Goal: Contribute content

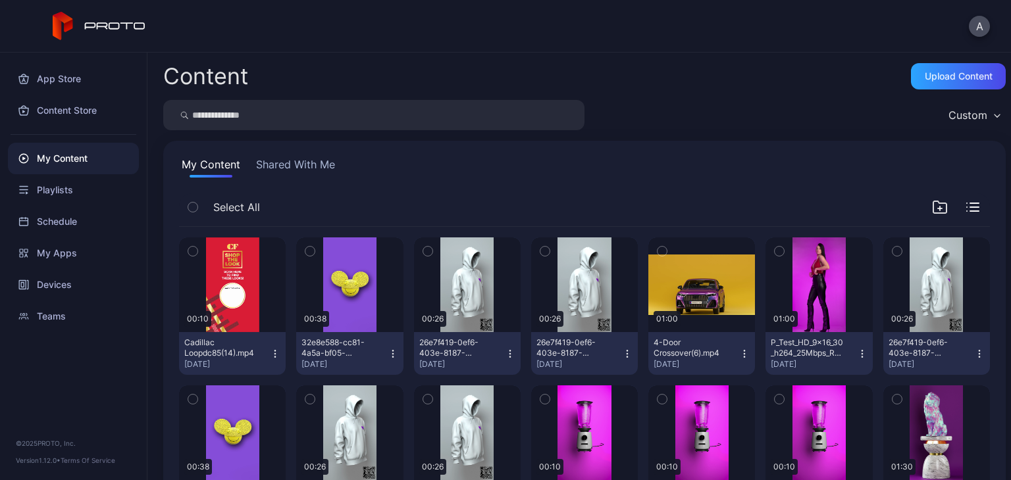
click at [628, 61] on div "Content Upload Content Custom My Content Shared With Me Select All Preview 00:1…" at bounding box center [578, 267] width 863 height 428
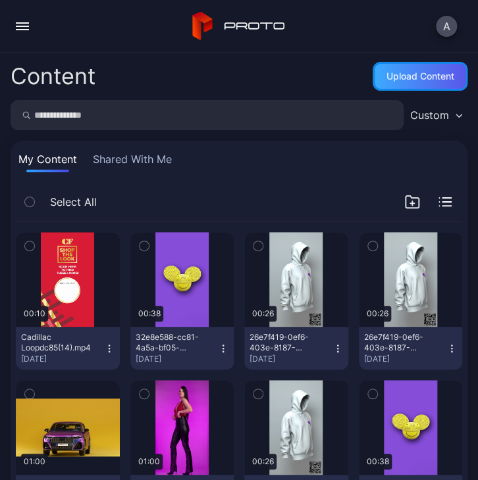
click at [414, 78] on div "Upload Content" at bounding box center [420, 76] width 68 height 11
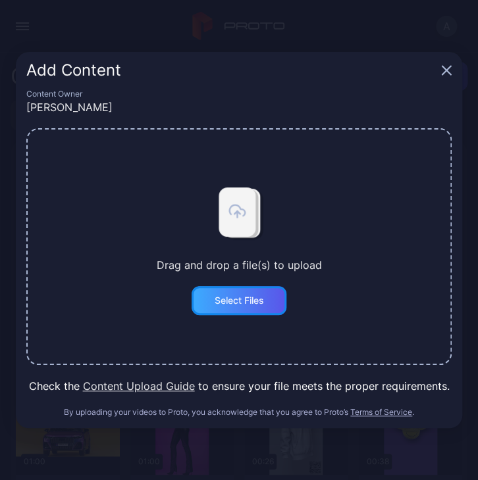
click at [266, 301] on div "Select Files" at bounding box center [238, 300] width 95 height 29
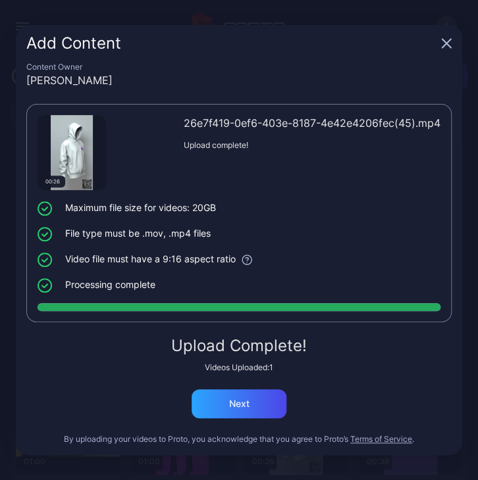
click at [452, 40] on div "Add Content" at bounding box center [239, 43] width 446 height 37
click at [443, 45] on icon "button" at bounding box center [446, 43] width 11 height 11
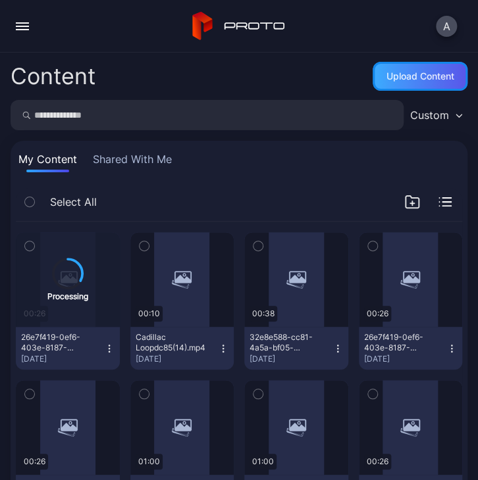
click at [406, 80] on div "Upload Content" at bounding box center [420, 76] width 68 height 11
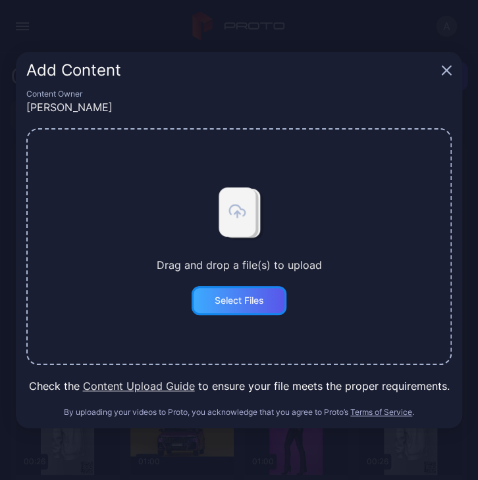
click at [260, 291] on div "Select Files" at bounding box center [238, 300] width 95 height 29
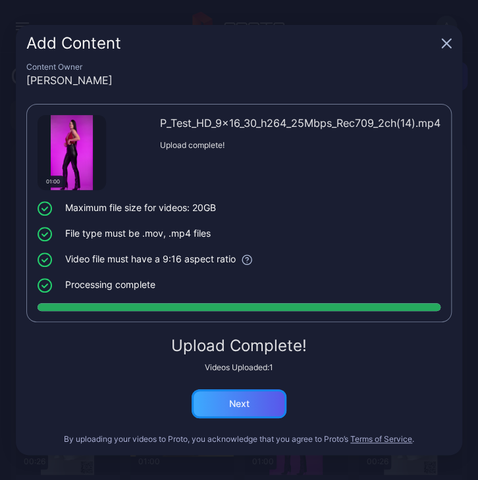
click at [248, 401] on div "Next" at bounding box center [239, 404] width 20 height 11
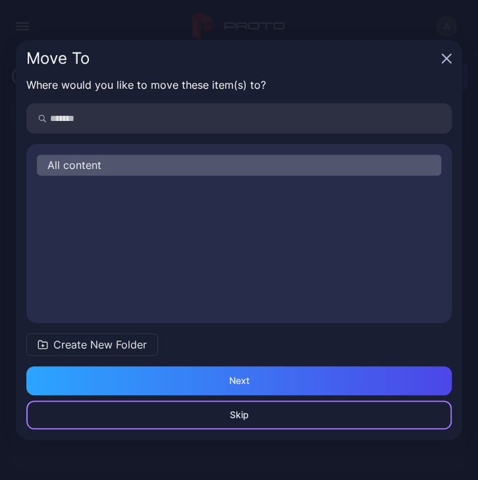
click at [263, 416] on div "Skip" at bounding box center [238, 415] width 425 height 29
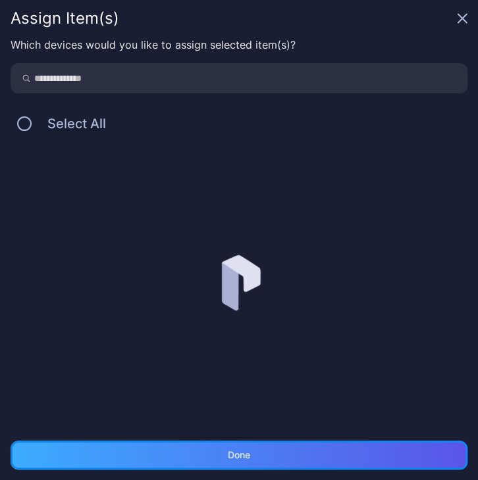
click at [221, 459] on div "Done" at bounding box center [239, 455] width 457 height 29
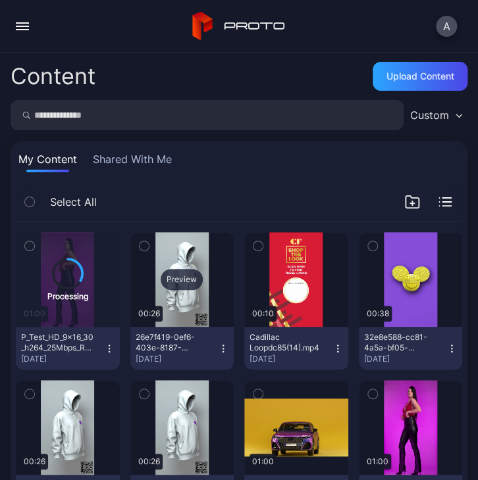
click at [207, 288] on div "Preview" at bounding box center [182, 279] width 104 height 95
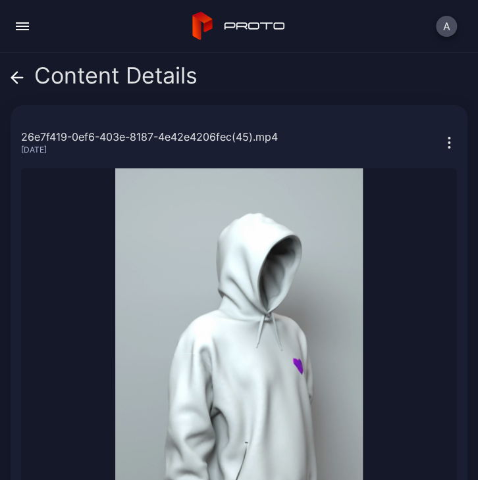
click at [22, 73] on icon at bounding box center [17, 77] width 13 height 13
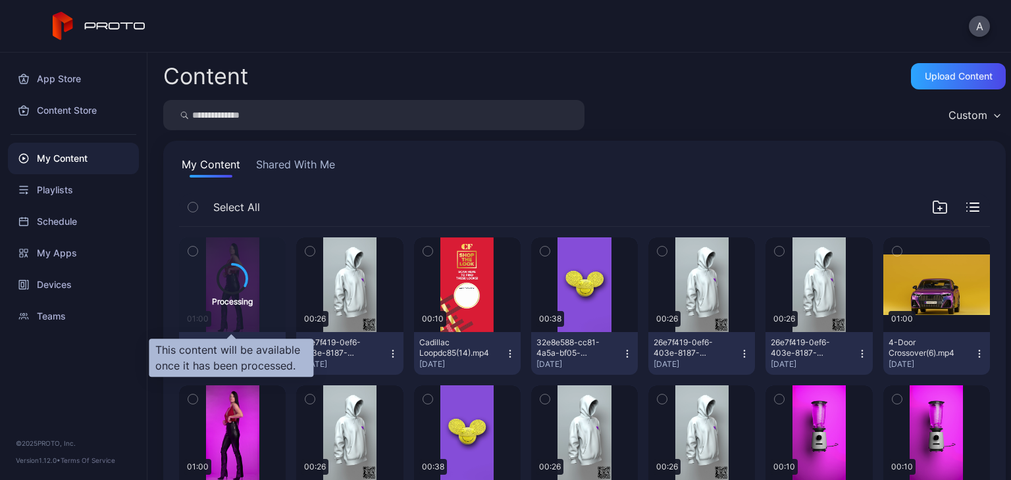
click at [218, 295] on div "Processing" at bounding box center [232, 301] width 41 height 13
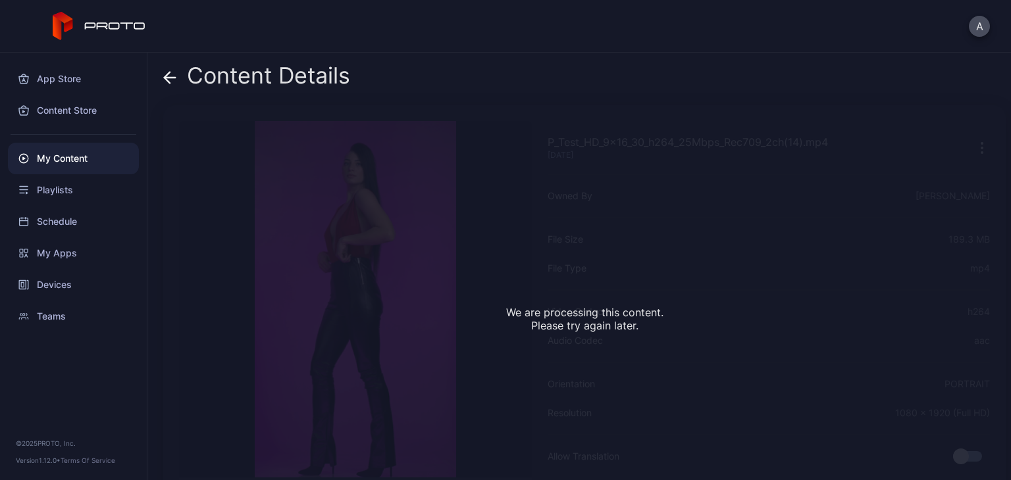
click at [176, 79] on icon at bounding box center [169, 77] width 13 height 13
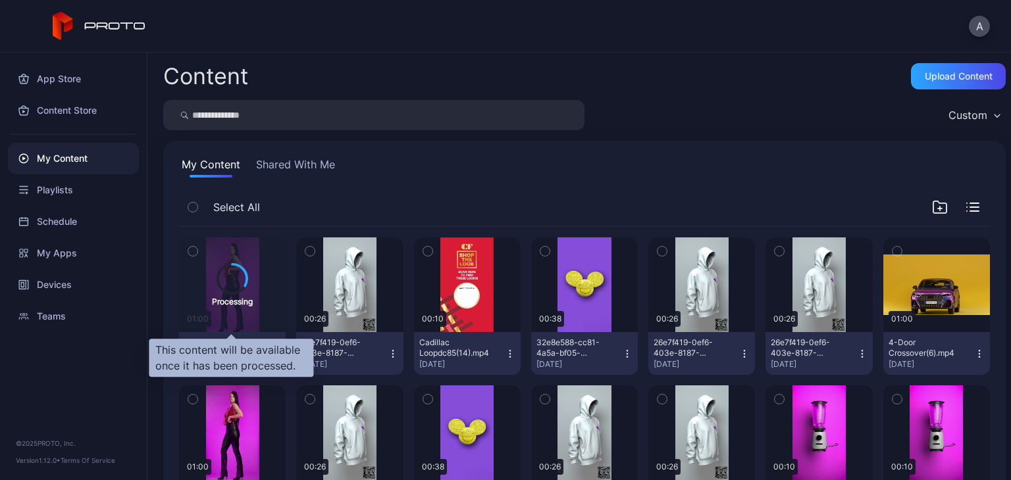
click at [257, 319] on div "Processing" at bounding box center [232, 285] width 107 height 95
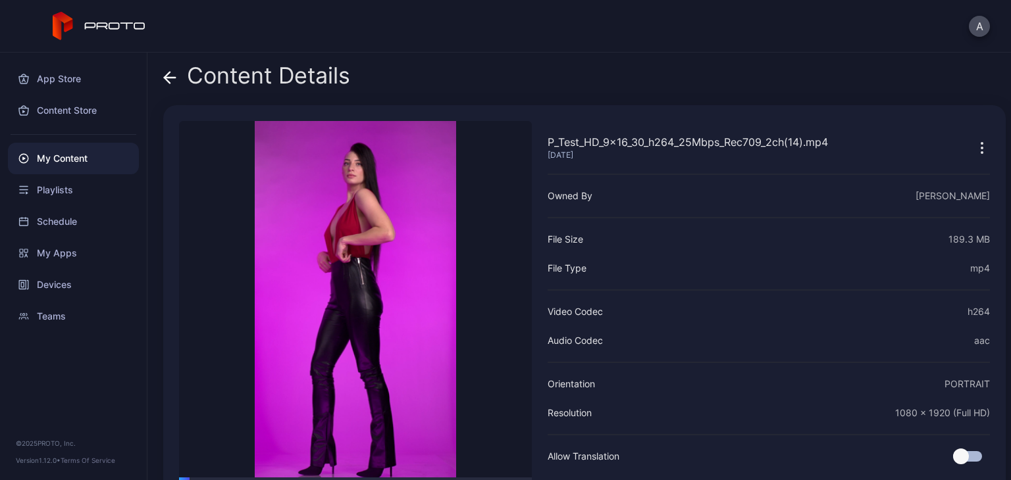
click at [172, 79] on icon at bounding box center [169, 77] width 13 height 13
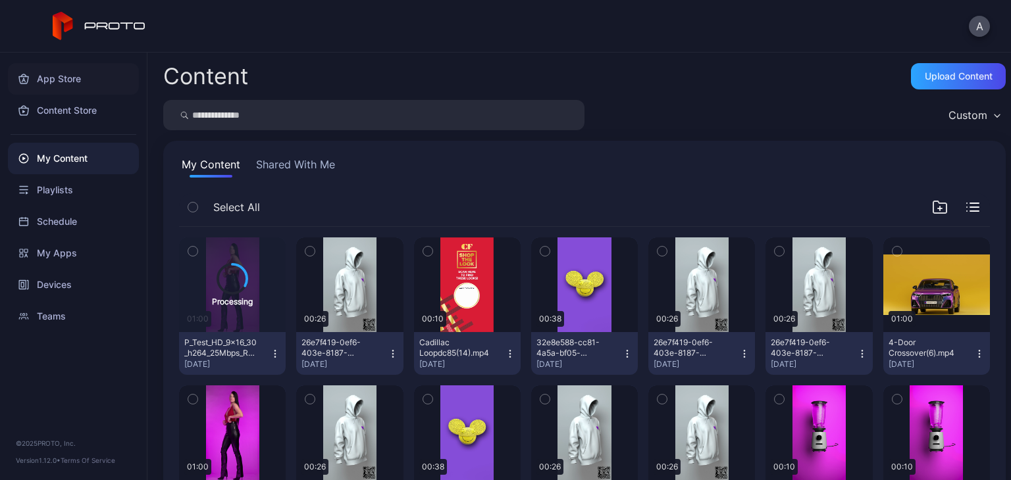
click at [58, 78] on div "App Store" at bounding box center [73, 79] width 131 height 32
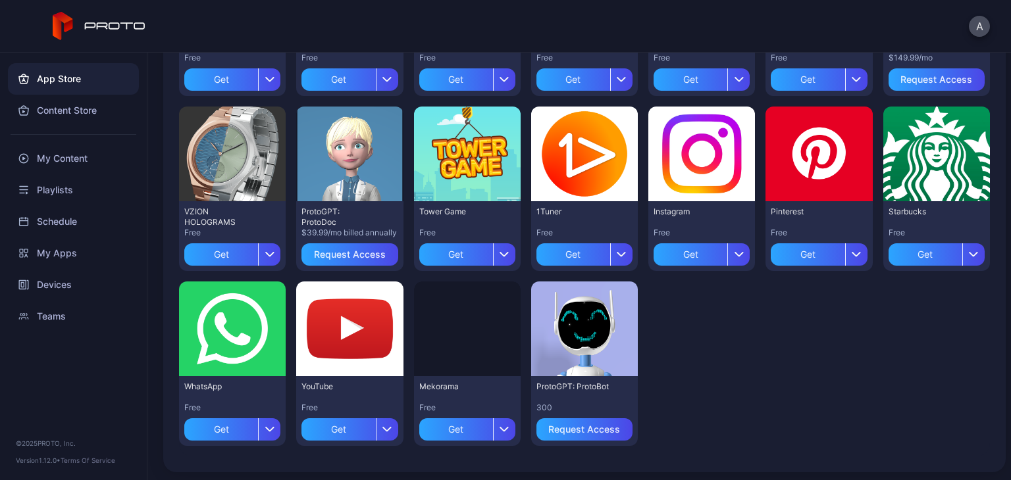
scroll to position [440, 0]
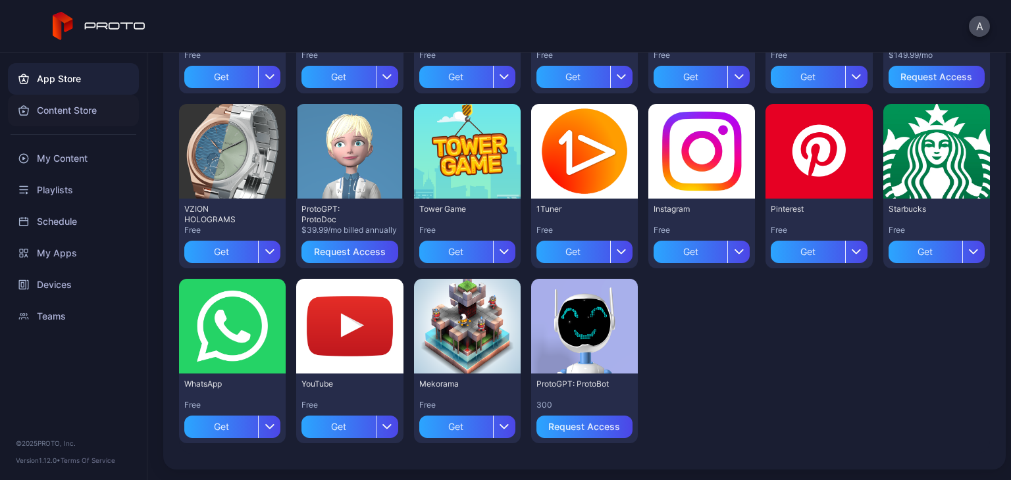
click at [103, 116] on div "Content Store" at bounding box center [73, 111] width 131 height 32
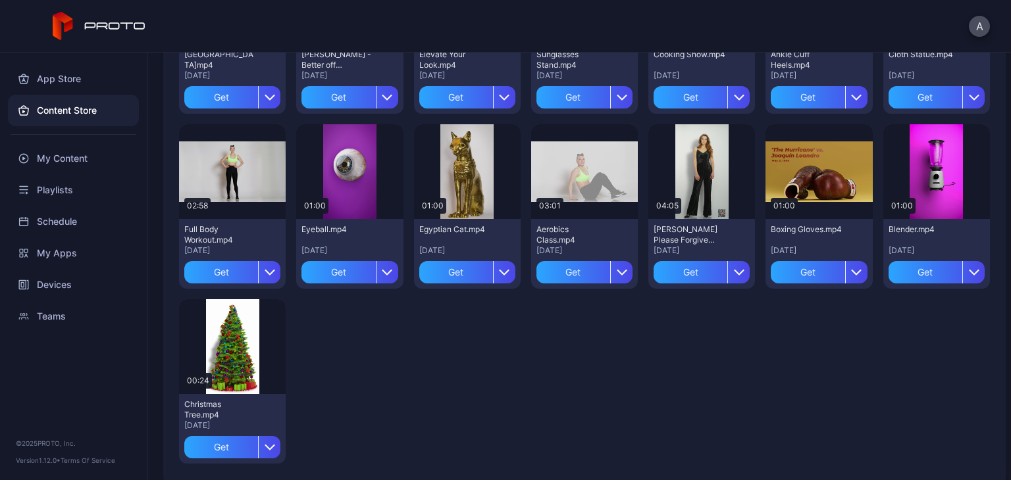
scroll to position [1999, 0]
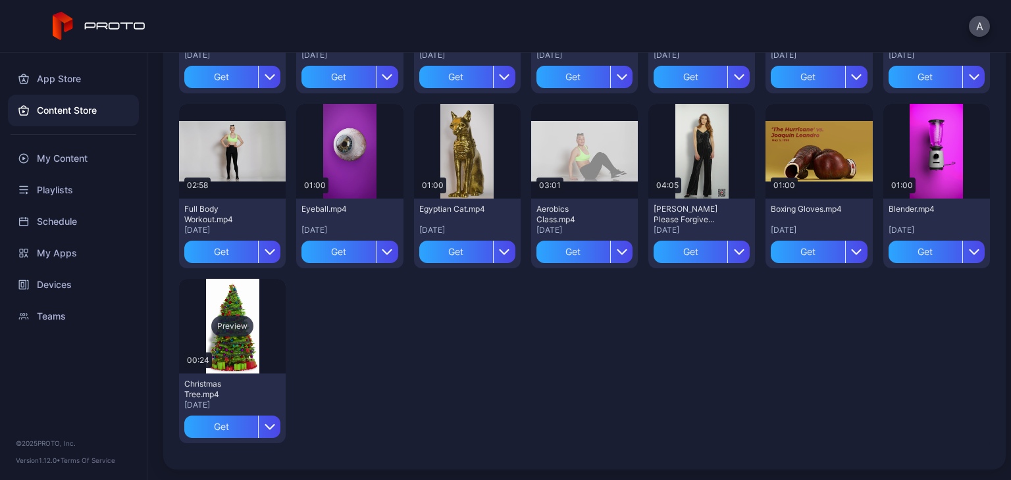
click at [246, 344] on div "Preview" at bounding box center [232, 326] width 107 height 95
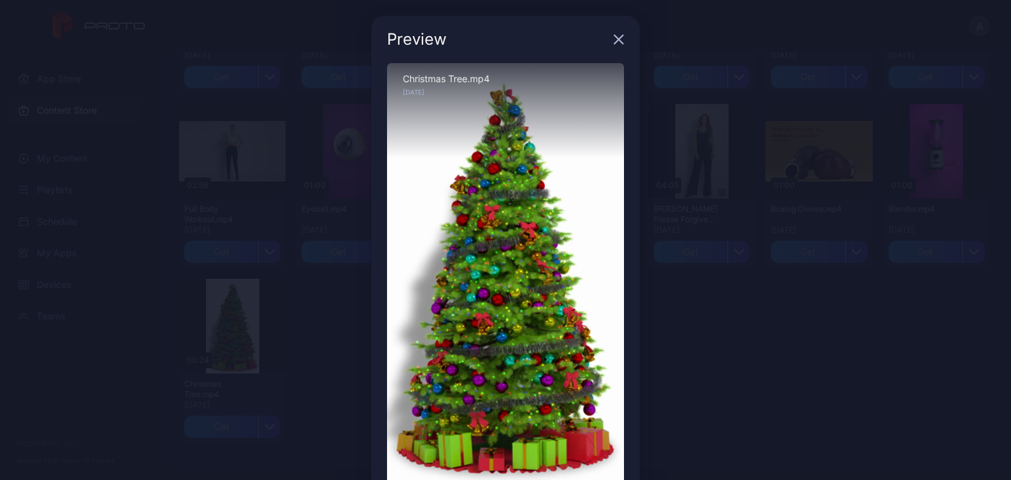
click at [811, 336] on div "Preview Sorry, your browser doesn‘t support embedded videos 00:01 / 00:24 Chris…" at bounding box center [505, 277] width 1011 height 555
